Goal: Transaction & Acquisition: Purchase product/service

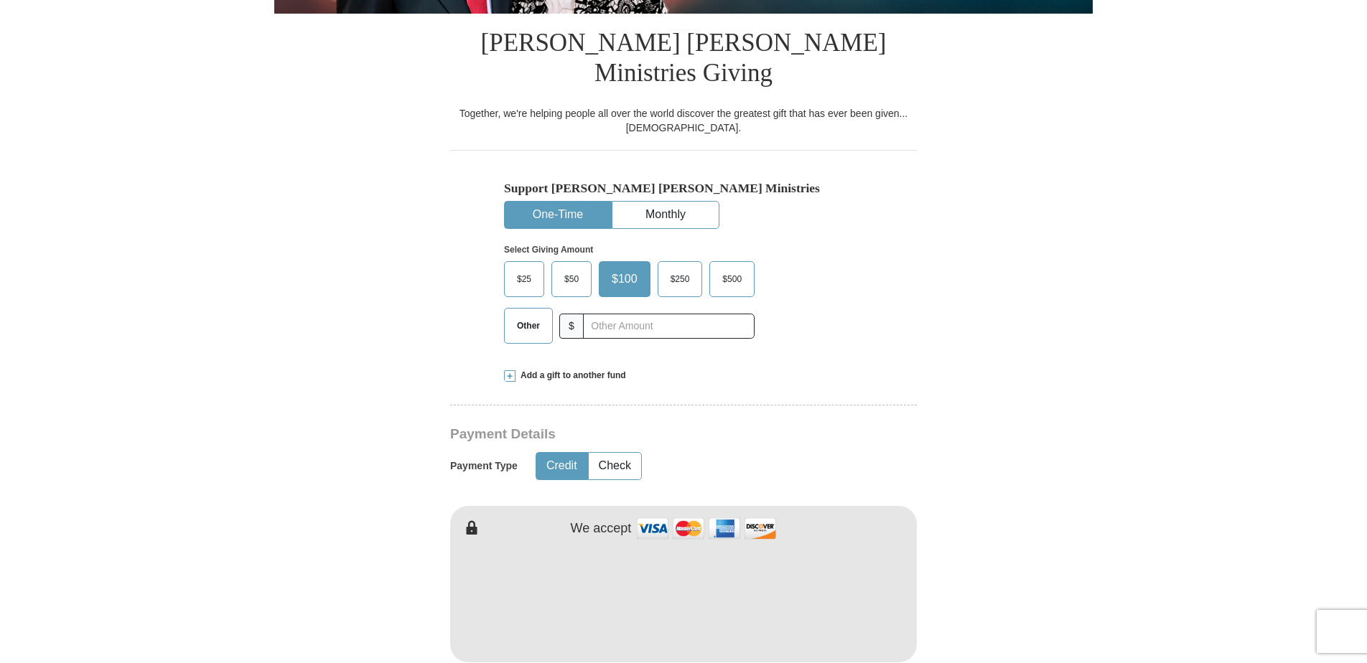
scroll to position [373, 0]
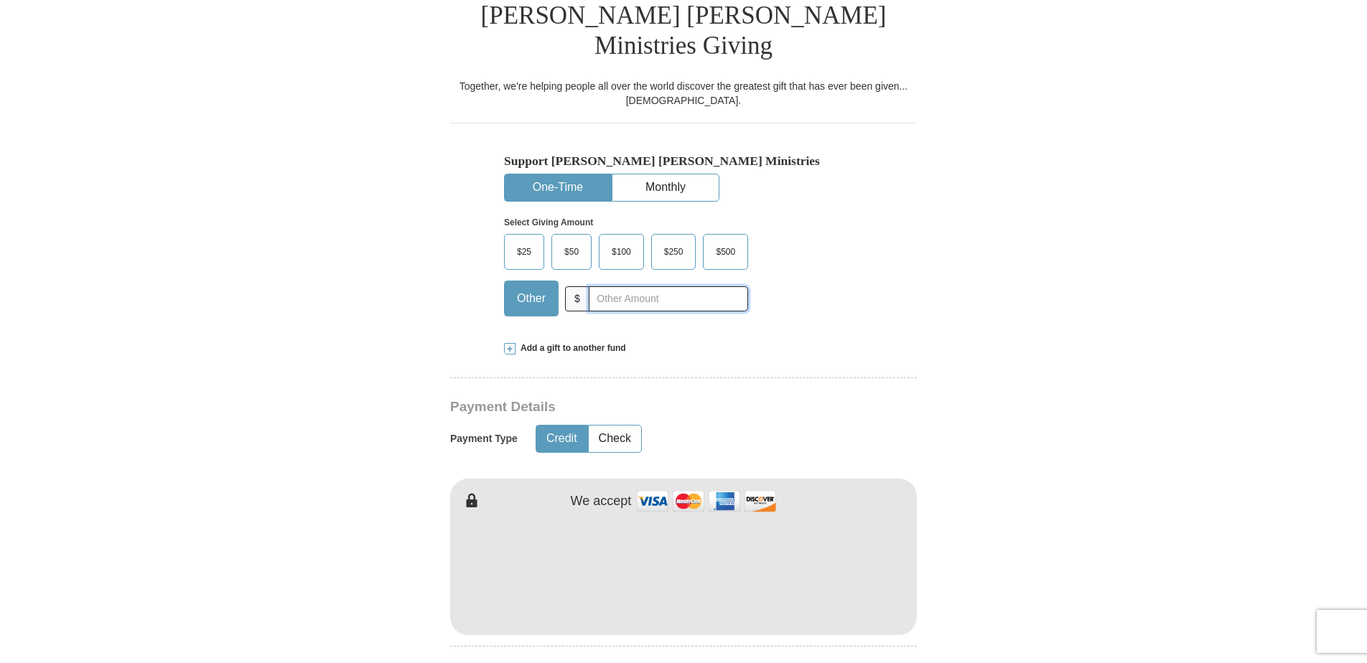
click at [637, 286] on input "text" at bounding box center [668, 298] width 159 height 25
type input "10"
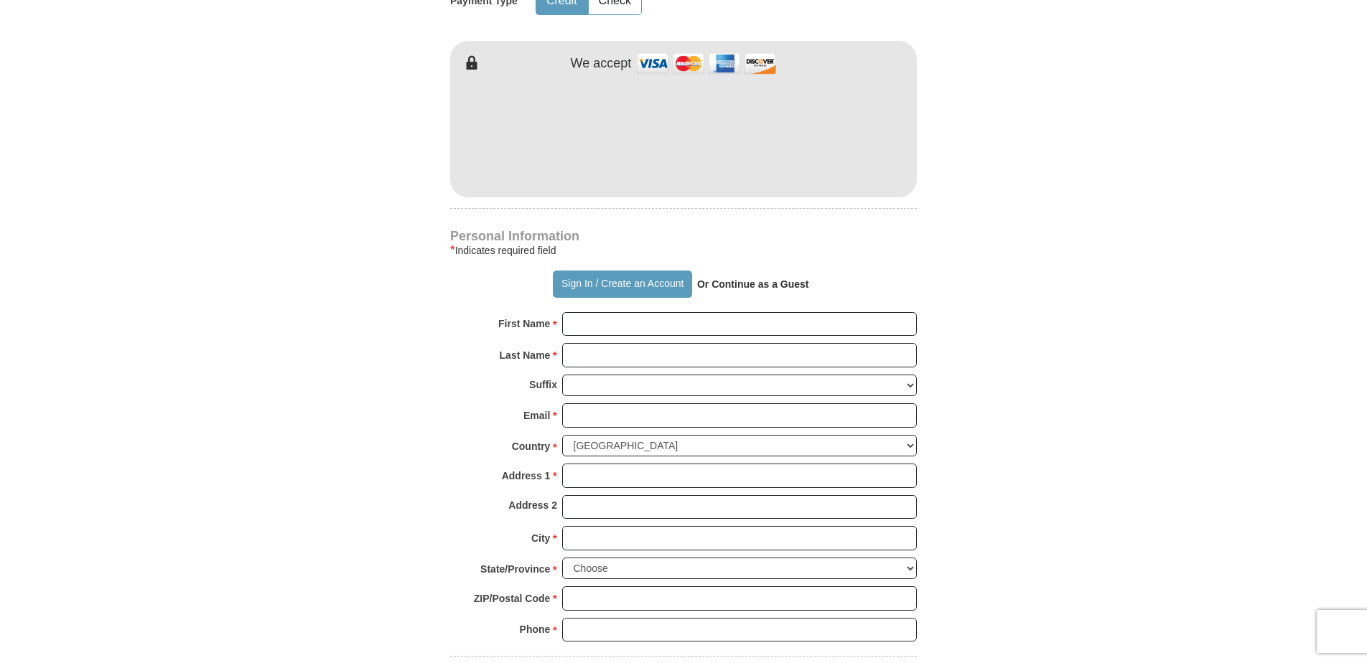
scroll to position [830, 0]
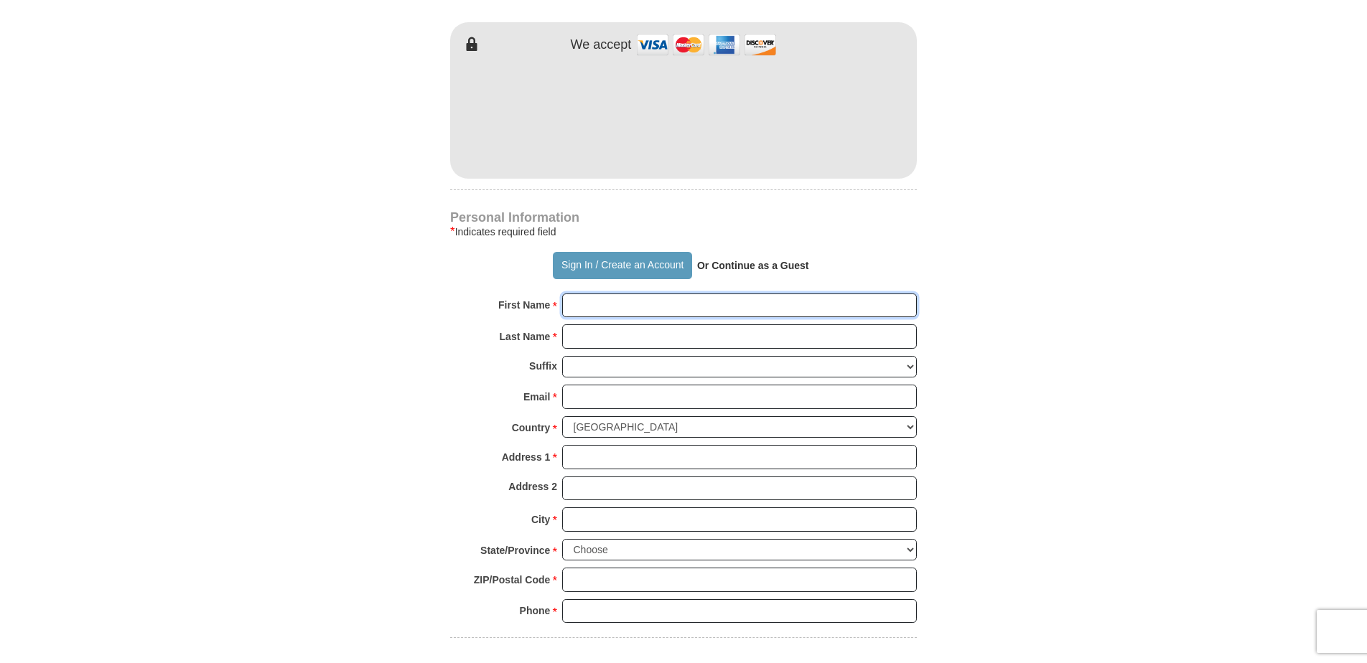
click at [711, 294] on input "First Name *" at bounding box center [739, 306] width 355 height 24
type input "[PERSON_NAME]"
type input "[EMAIL_ADDRESS][DOMAIN_NAME]"
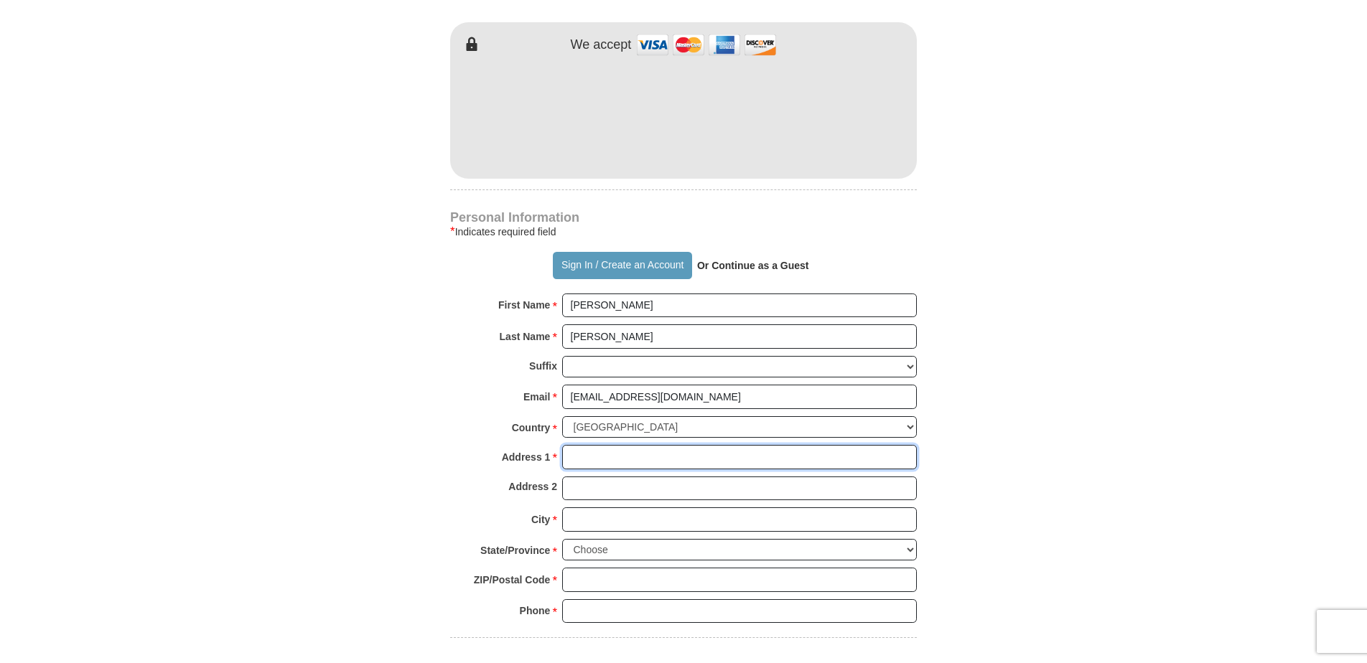
type input "[STREET_ADDRESS]"
type input "Monroe"
type input "06468"
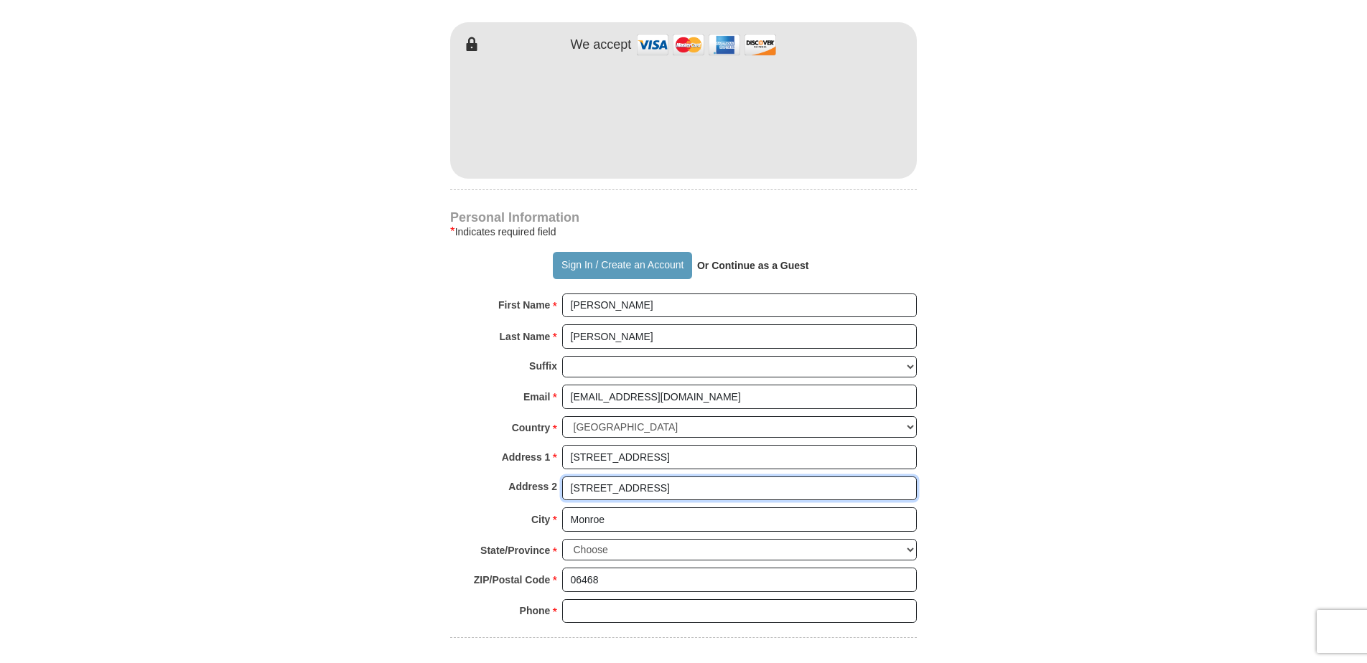
click at [624, 477] on input "[STREET_ADDRESS]" at bounding box center [739, 489] width 355 height 24
type input "2"
click at [912, 539] on select "Choose [US_STATE] [US_STATE] [US_STATE] [US_STATE] [US_STATE] Armed Forces Amer…" at bounding box center [739, 550] width 355 height 22
select select "CT"
click at [562, 539] on select "Choose [US_STATE] [US_STATE] [US_STATE] [US_STATE] [US_STATE] Armed Forces Amer…" at bounding box center [739, 550] width 355 height 22
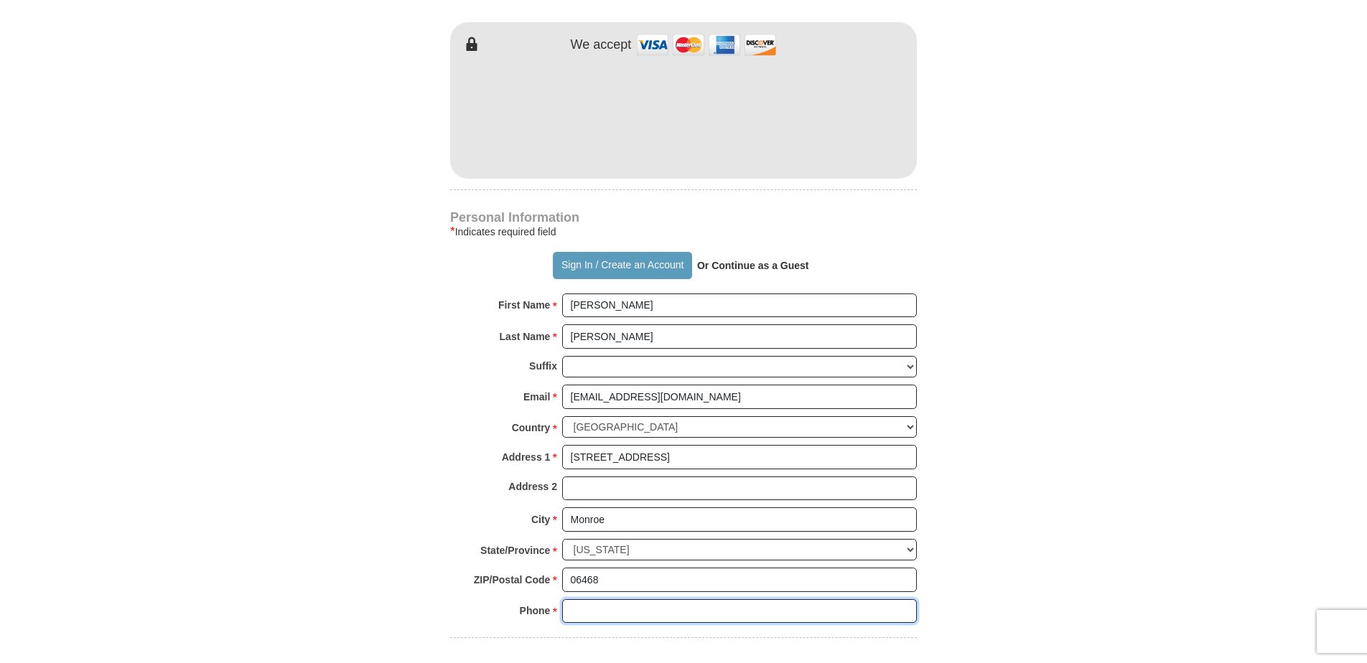
click at [664, 599] on input "Phone * *" at bounding box center [739, 611] width 355 height 24
type input "2032319997"
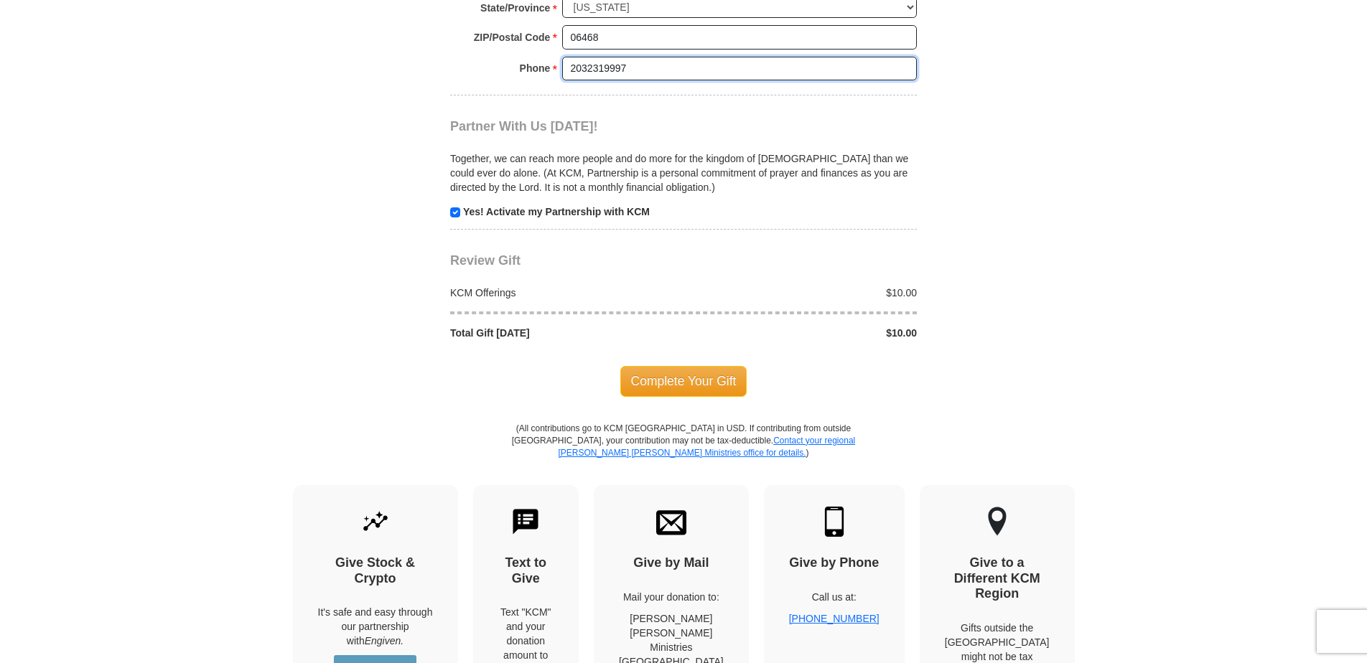
scroll to position [1441, 0]
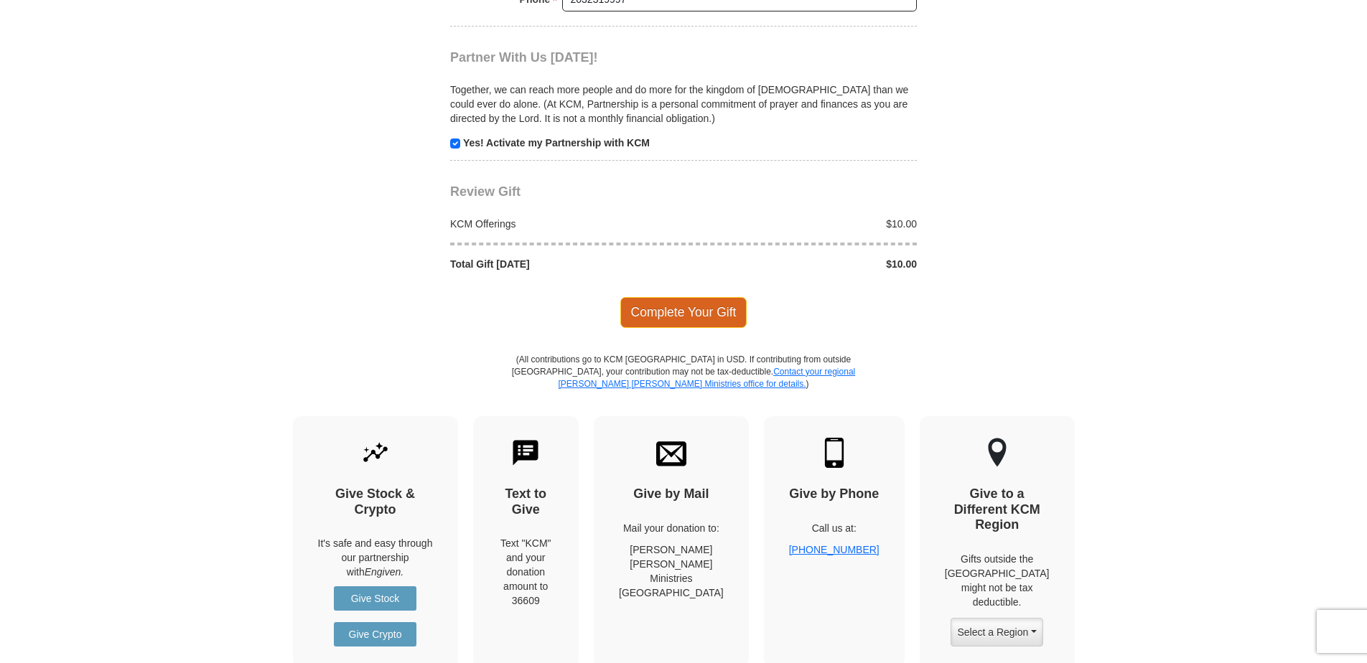
click at [683, 297] on span "Complete Your Gift" at bounding box center [683, 312] width 127 height 30
